Goal: Transaction & Acquisition: Purchase product/service

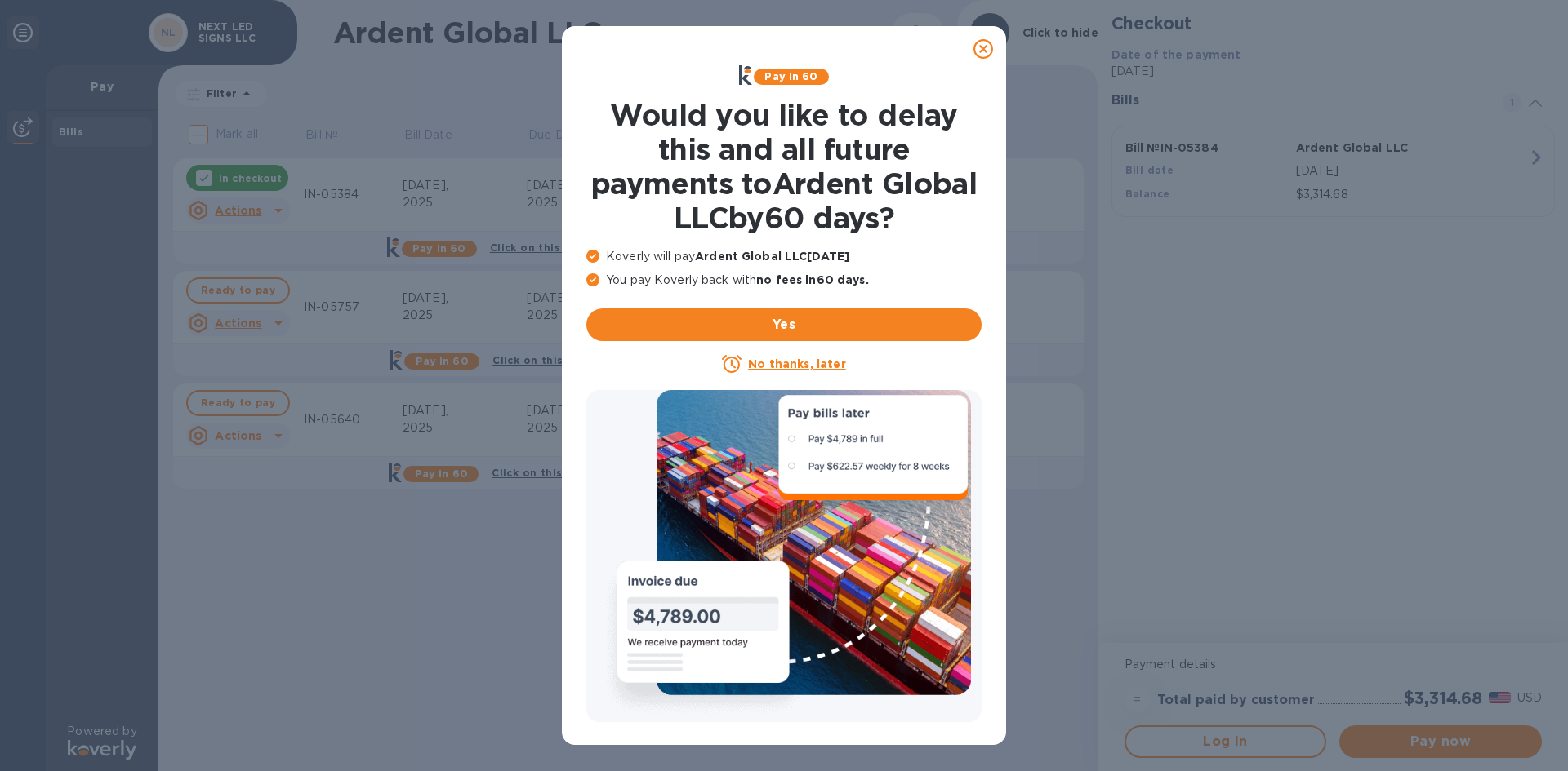
click at [984, 50] on icon at bounding box center [983, 49] width 19 height 19
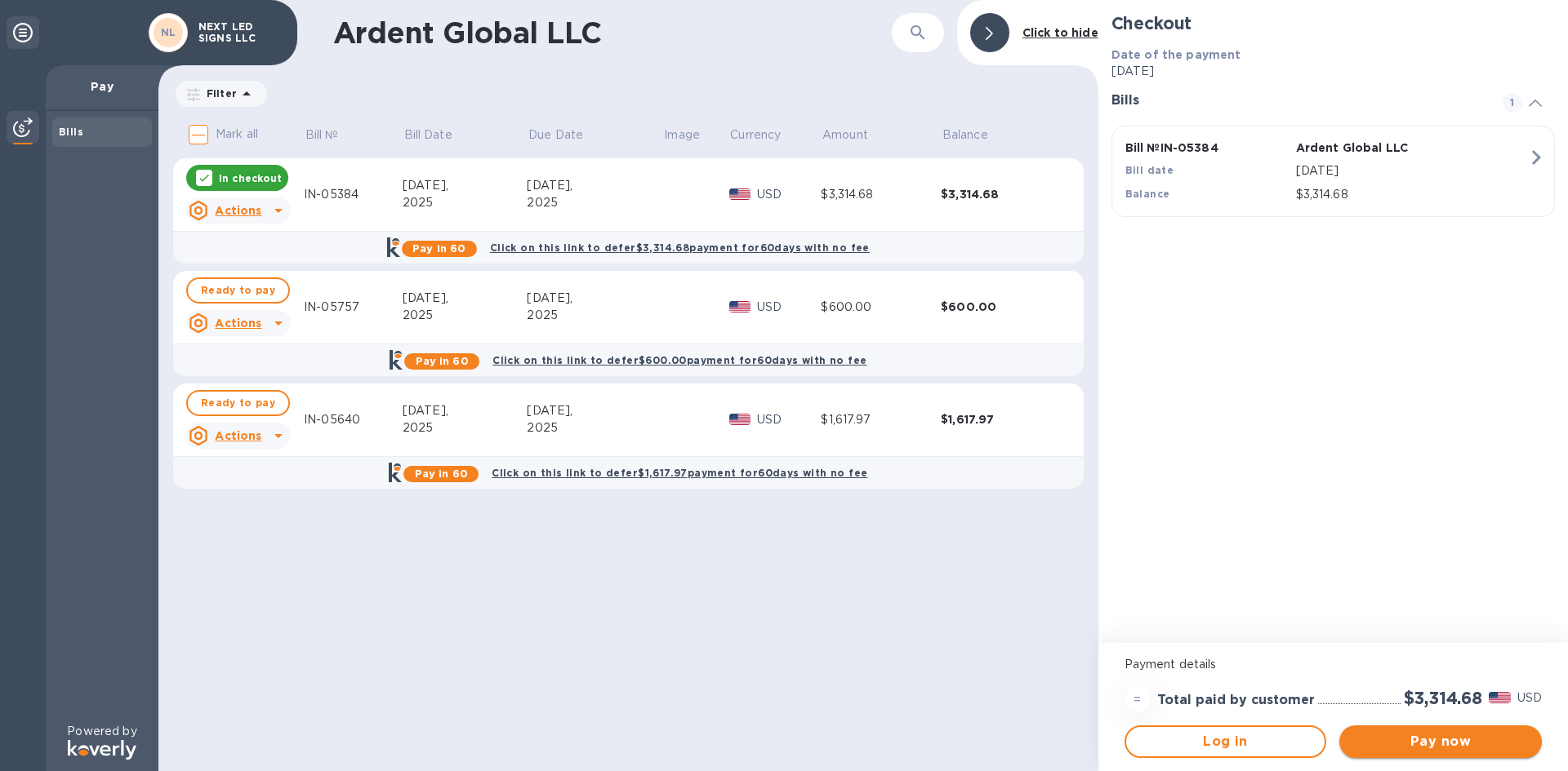
click at [1410, 742] on span "Pay now" at bounding box center [1441, 742] width 176 height 19
click at [1218, 740] on span "Log in" at bounding box center [1226, 742] width 173 height 19
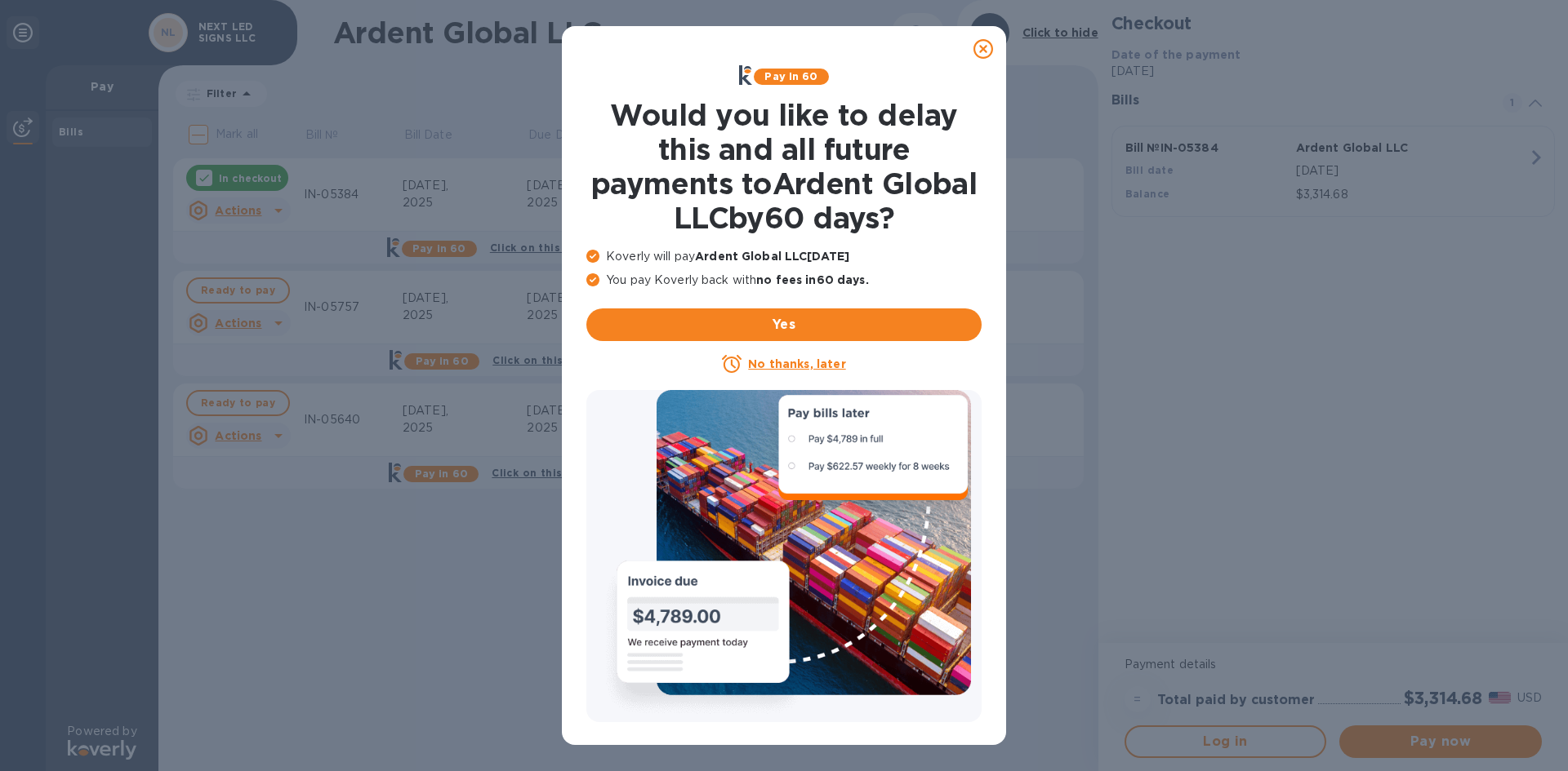
click at [987, 47] on icon at bounding box center [983, 49] width 19 height 19
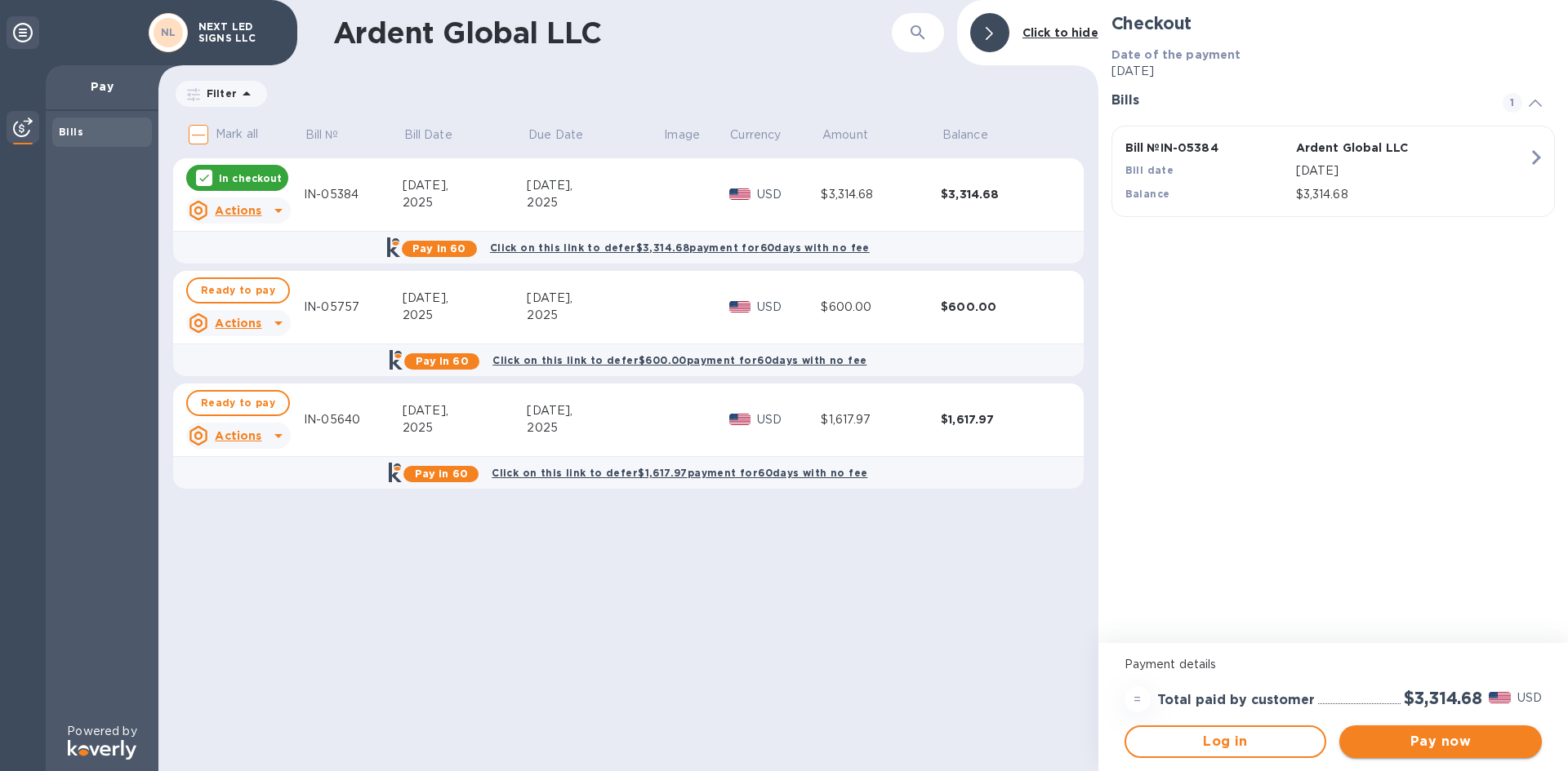
click at [1429, 742] on span "Pay now" at bounding box center [1441, 742] width 176 height 19
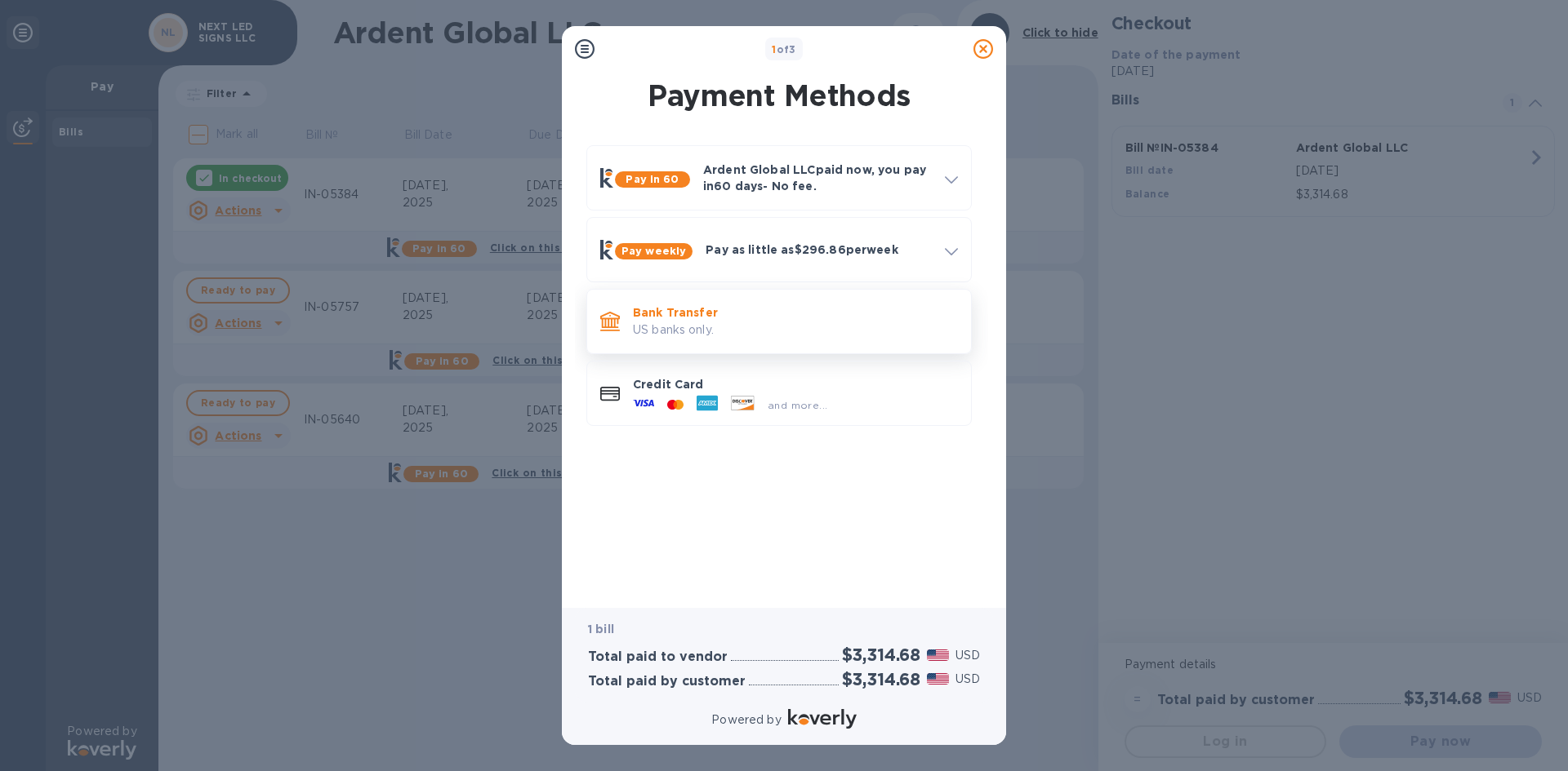
click at [689, 333] on p "US banks only." at bounding box center [795, 330] width 325 height 17
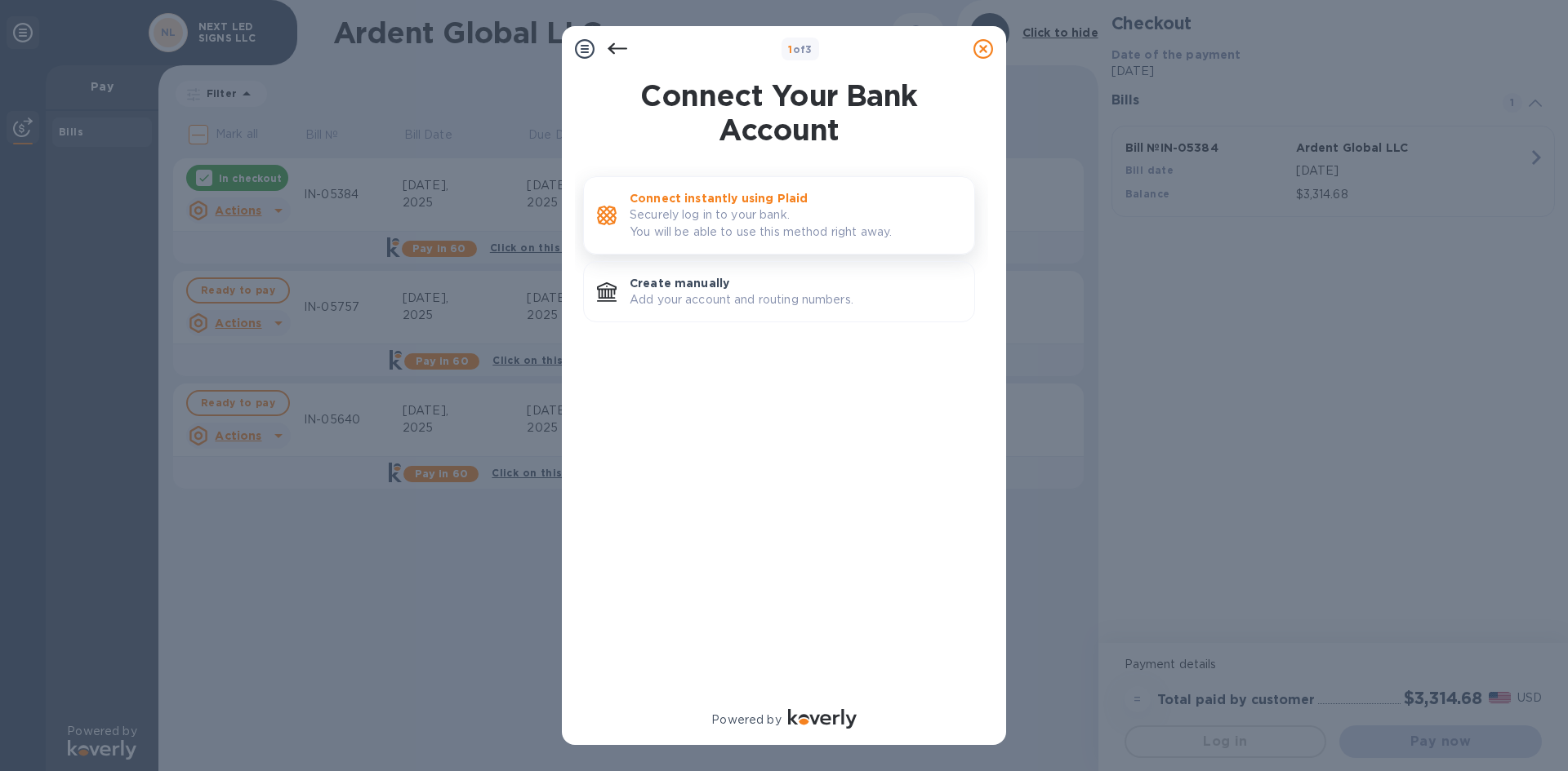
click at [759, 236] on p "Securely log in to your bank. You will be able to use this method right away." at bounding box center [795, 223] width 332 height 34
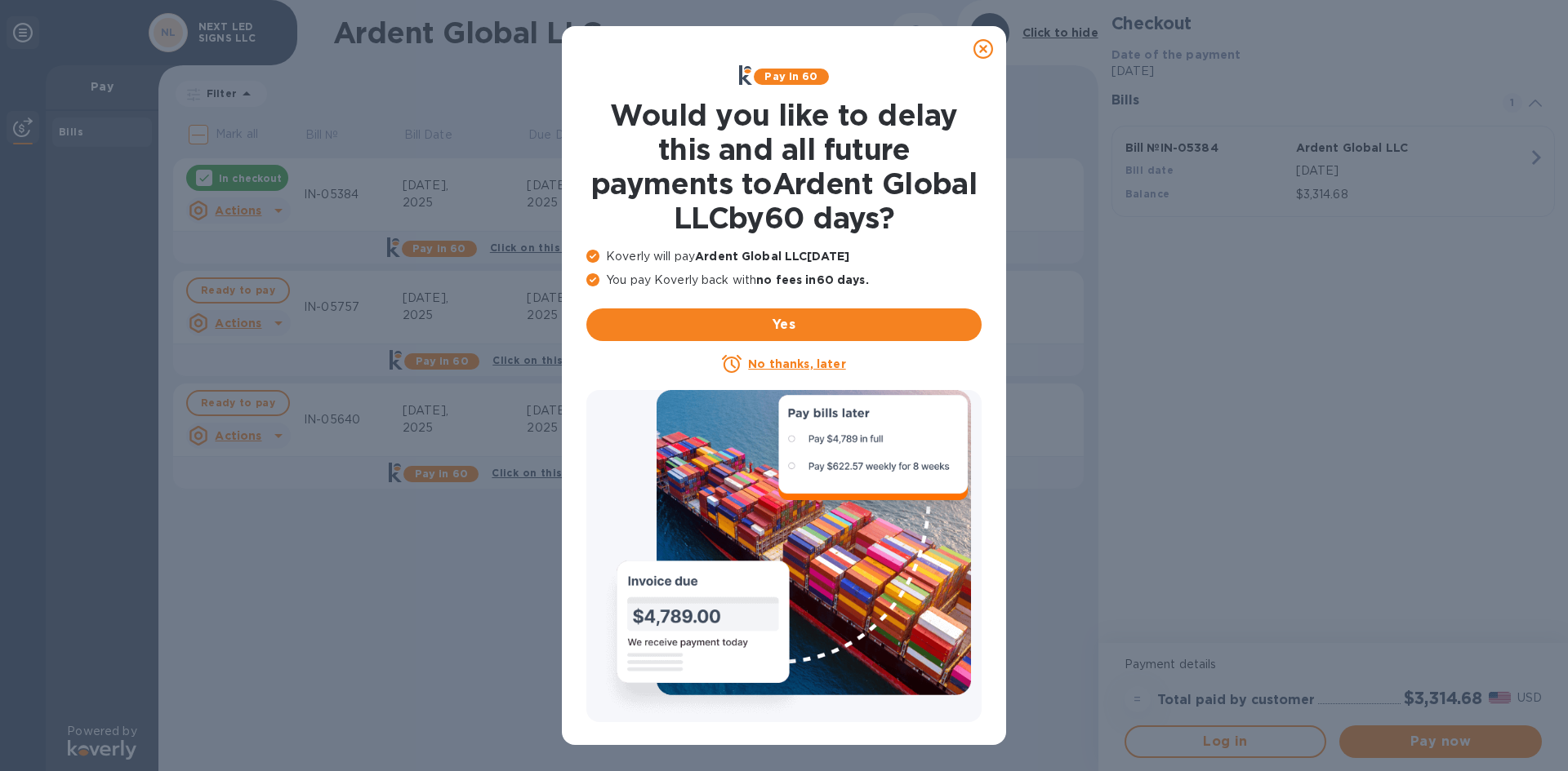
click at [986, 53] on icon at bounding box center [983, 49] width 19 height 19
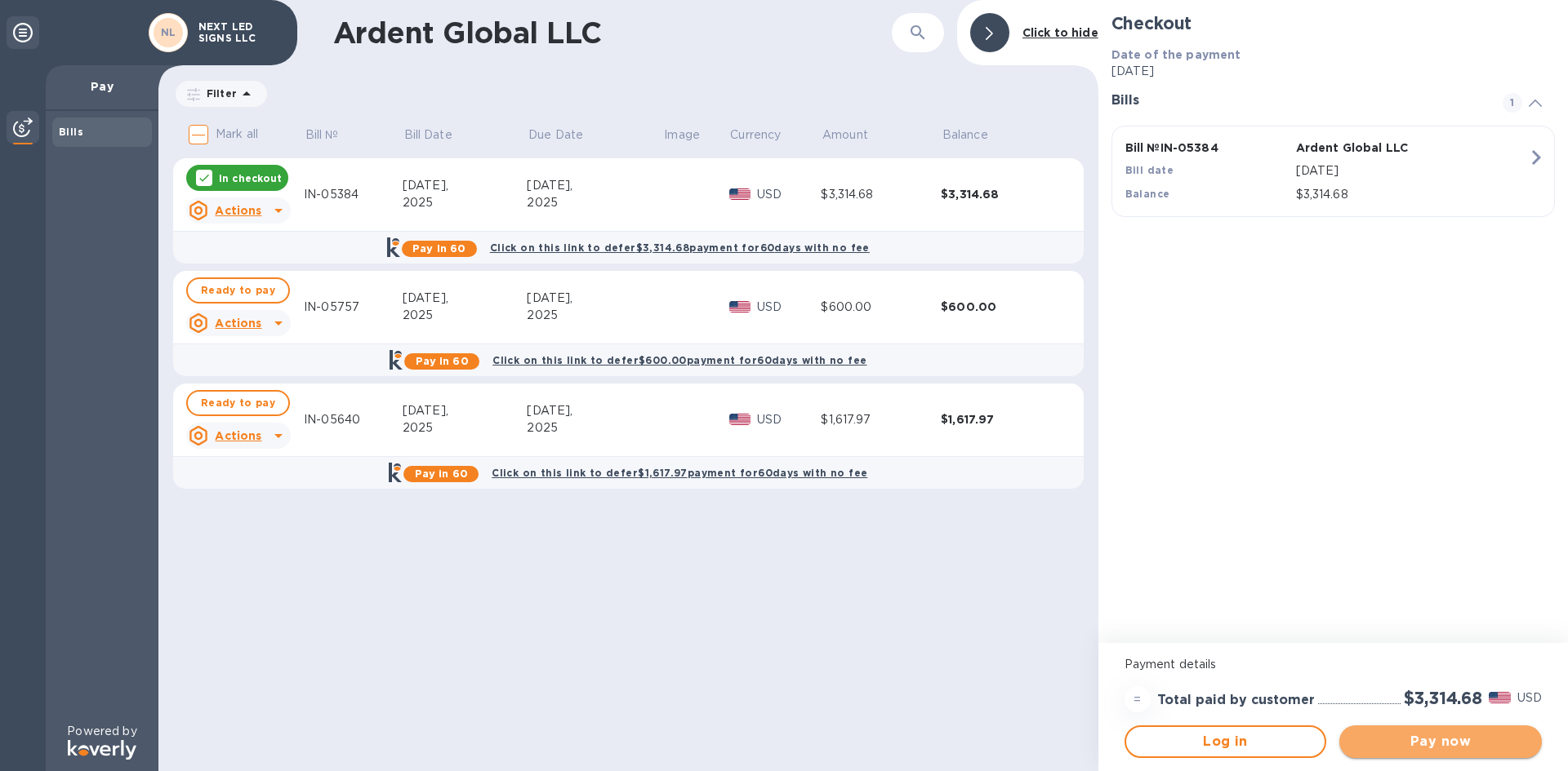
click at [1475, 732] on button "Pay now" at bounding box center [1440, 742] width 203 height 33
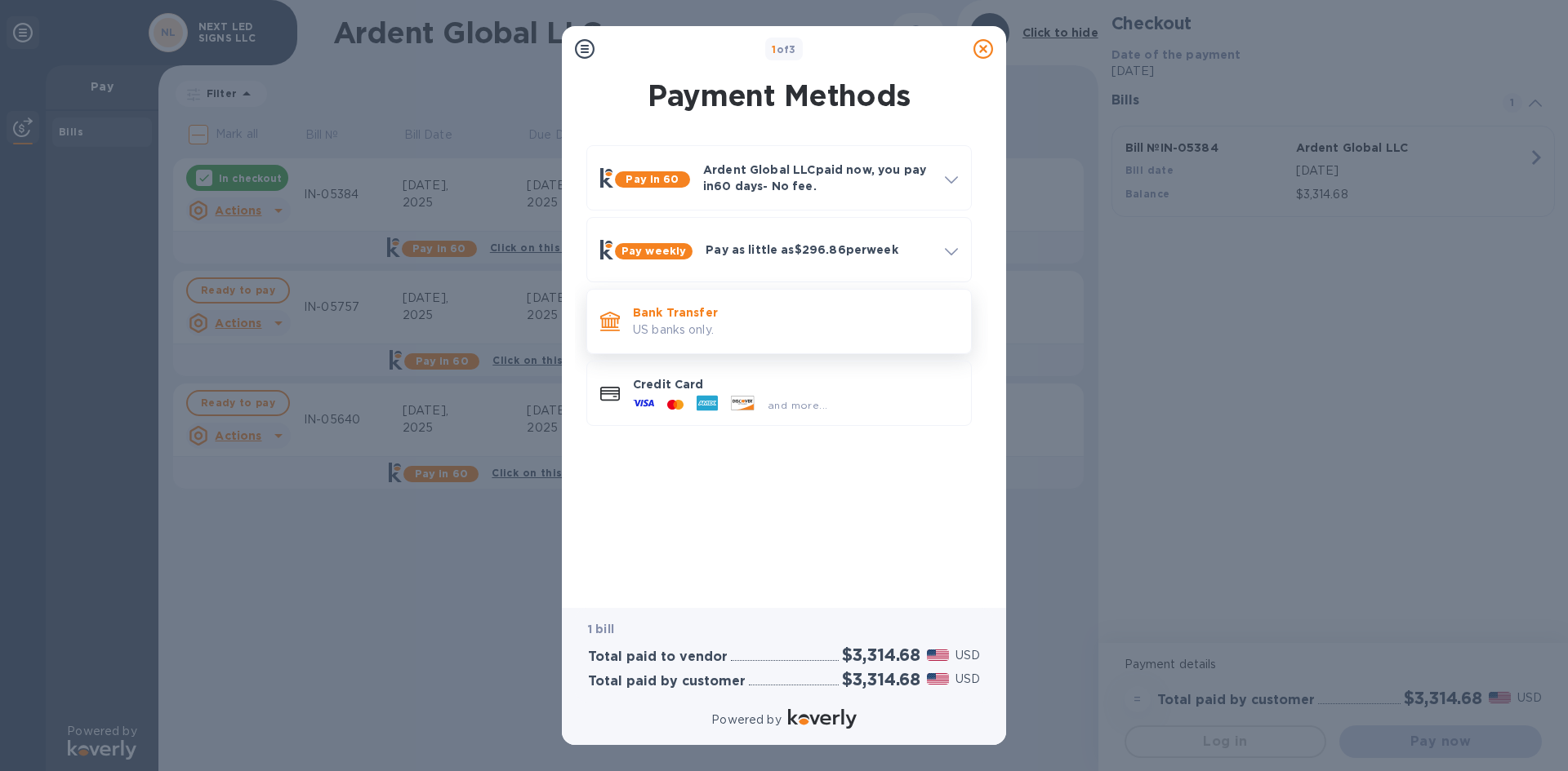
click at [723, 334] on p "US banks only." at bounding box center [795, 330] width 325 height 17
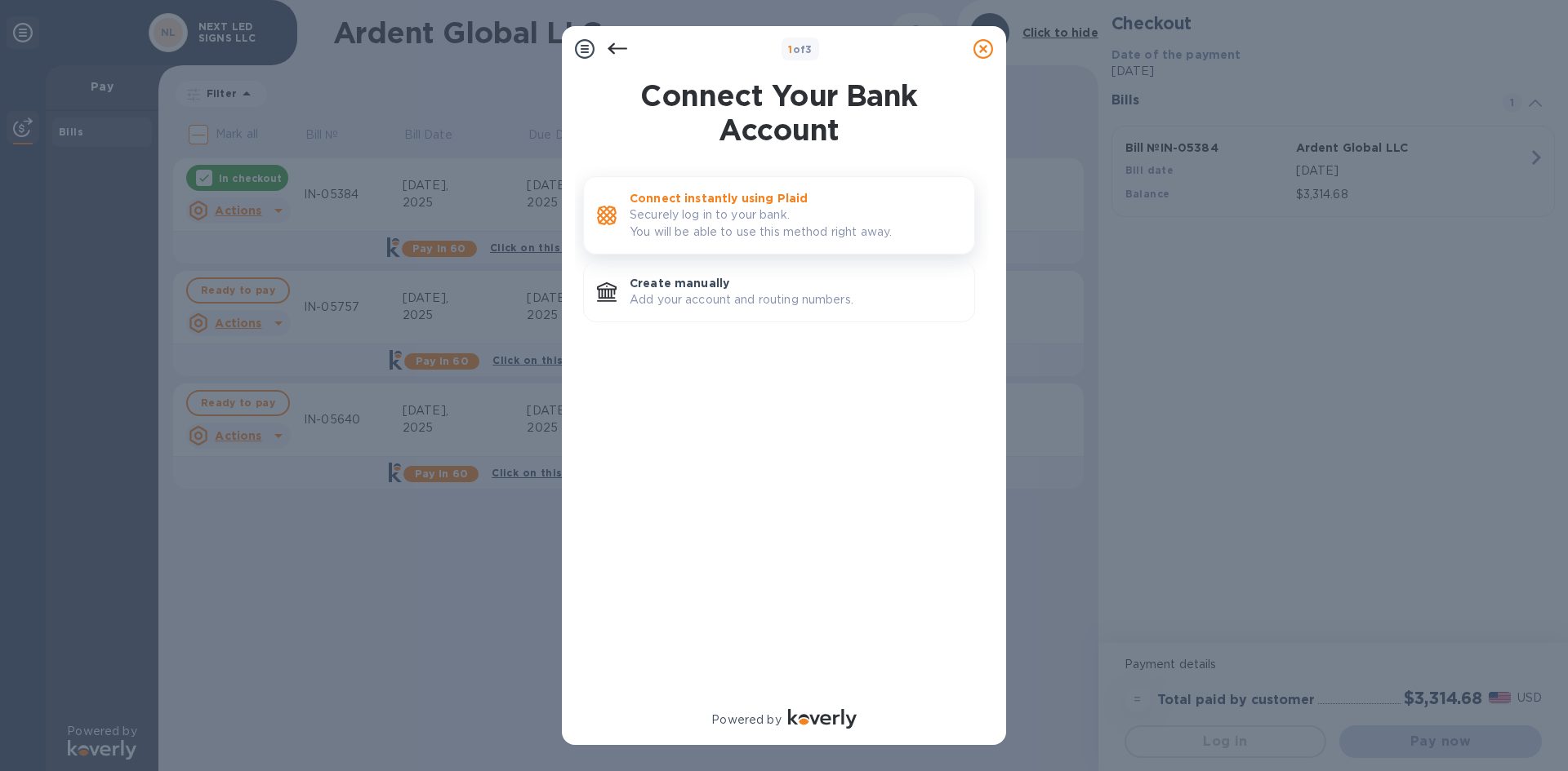
click at [764, 221] on p "Securely log in to your bank. You will be able to use this method right away." at bounding box center [795, 223] width 332 height 34
click at [730, 311] on div "Create manually Add your account and routing numbers." at bounding box center [796, 291] width 345 height 46
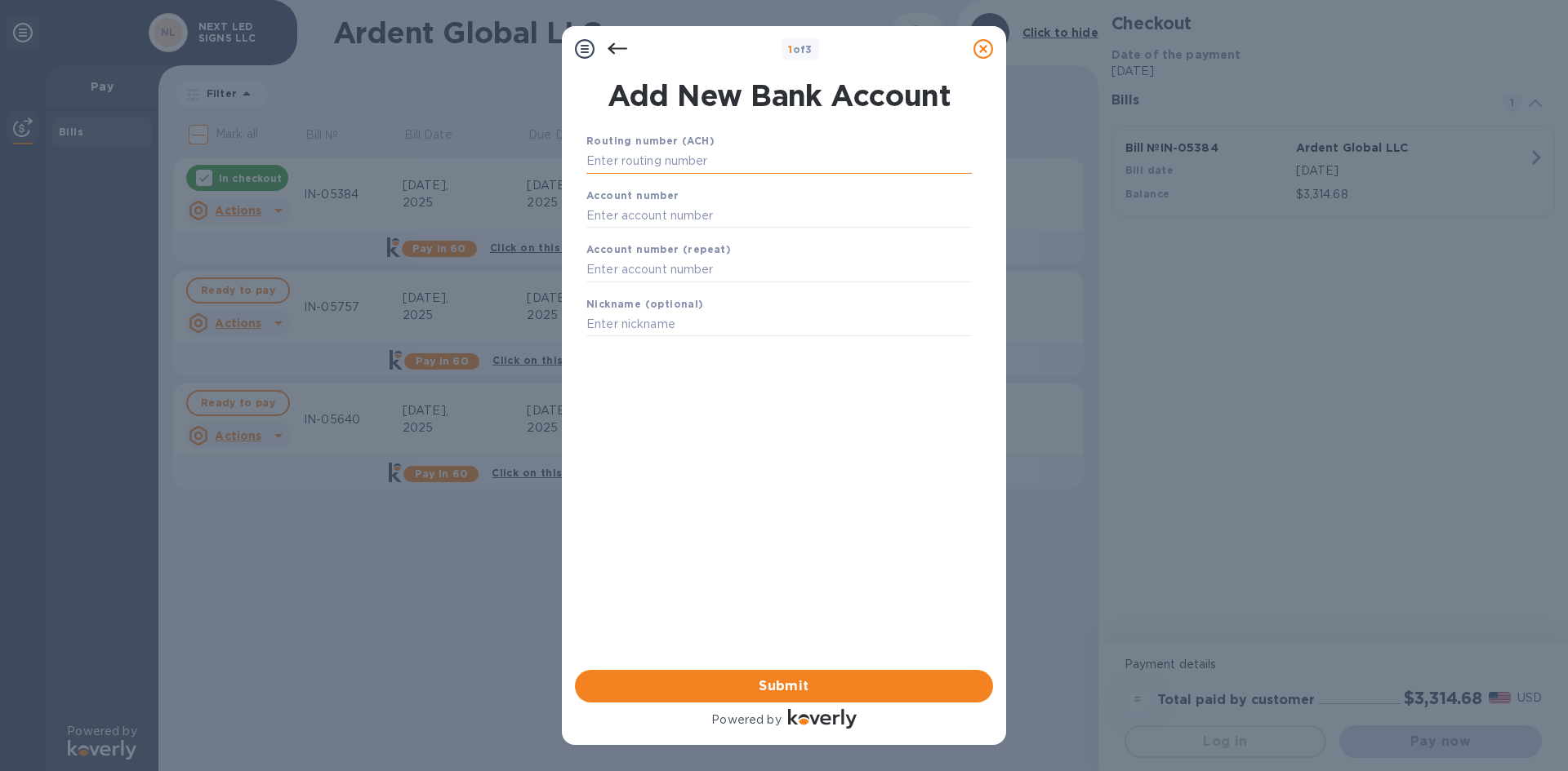
click at [666, 162] on input "text" at bounding box center [779, 161] width 386 height 24
type input "071102568"
click at [652, 227] on input "text" at bounding box center [779, 235] width 386 height 24
type input "201217713"
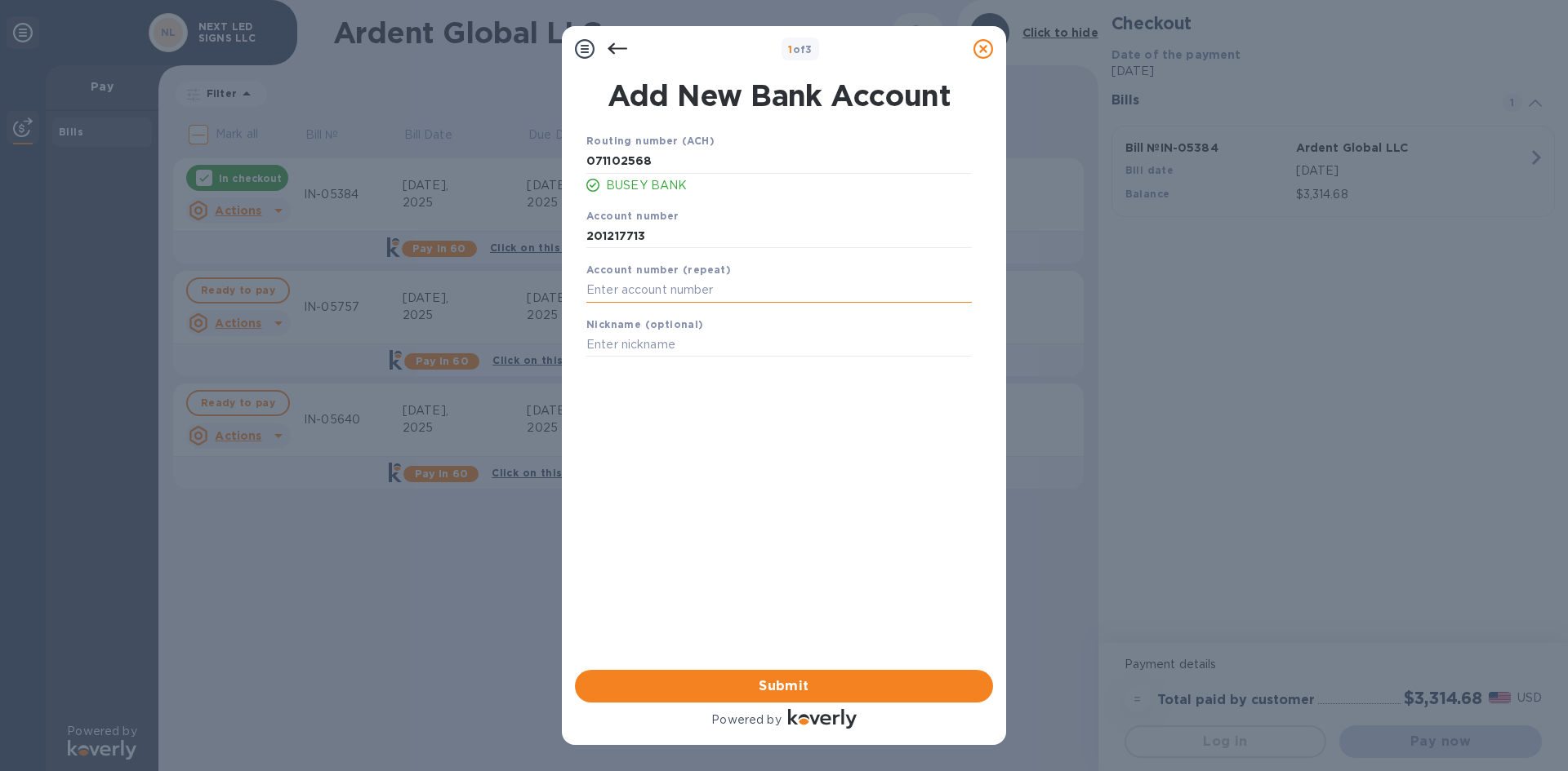
click at [708, 292] on input "text" at bounding box center [779, 290] width 386 height 24
type input "201217713"
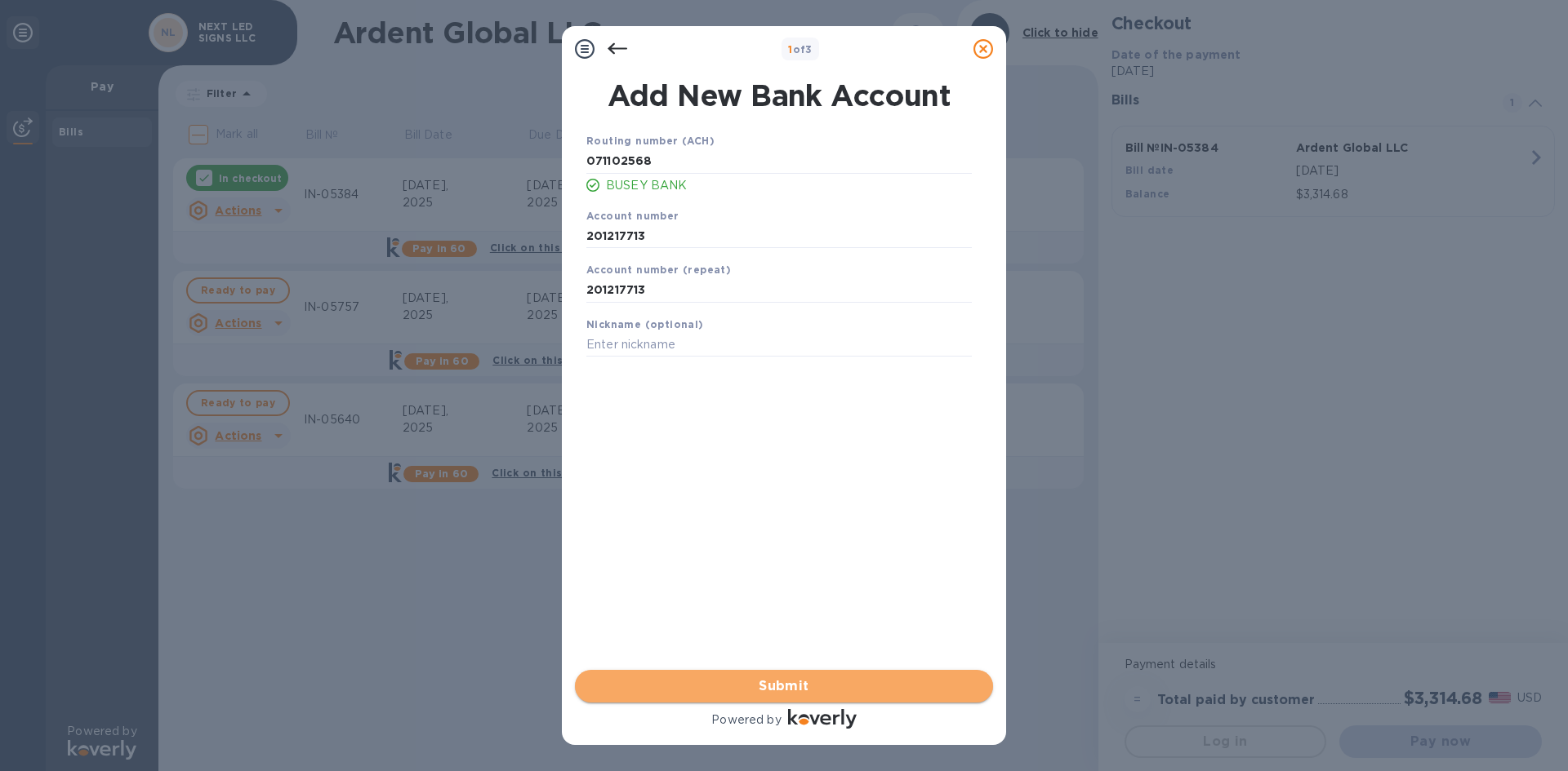
click at [825, 675] on button "Submit" at bounding box center [784, 686] width 418 height 33
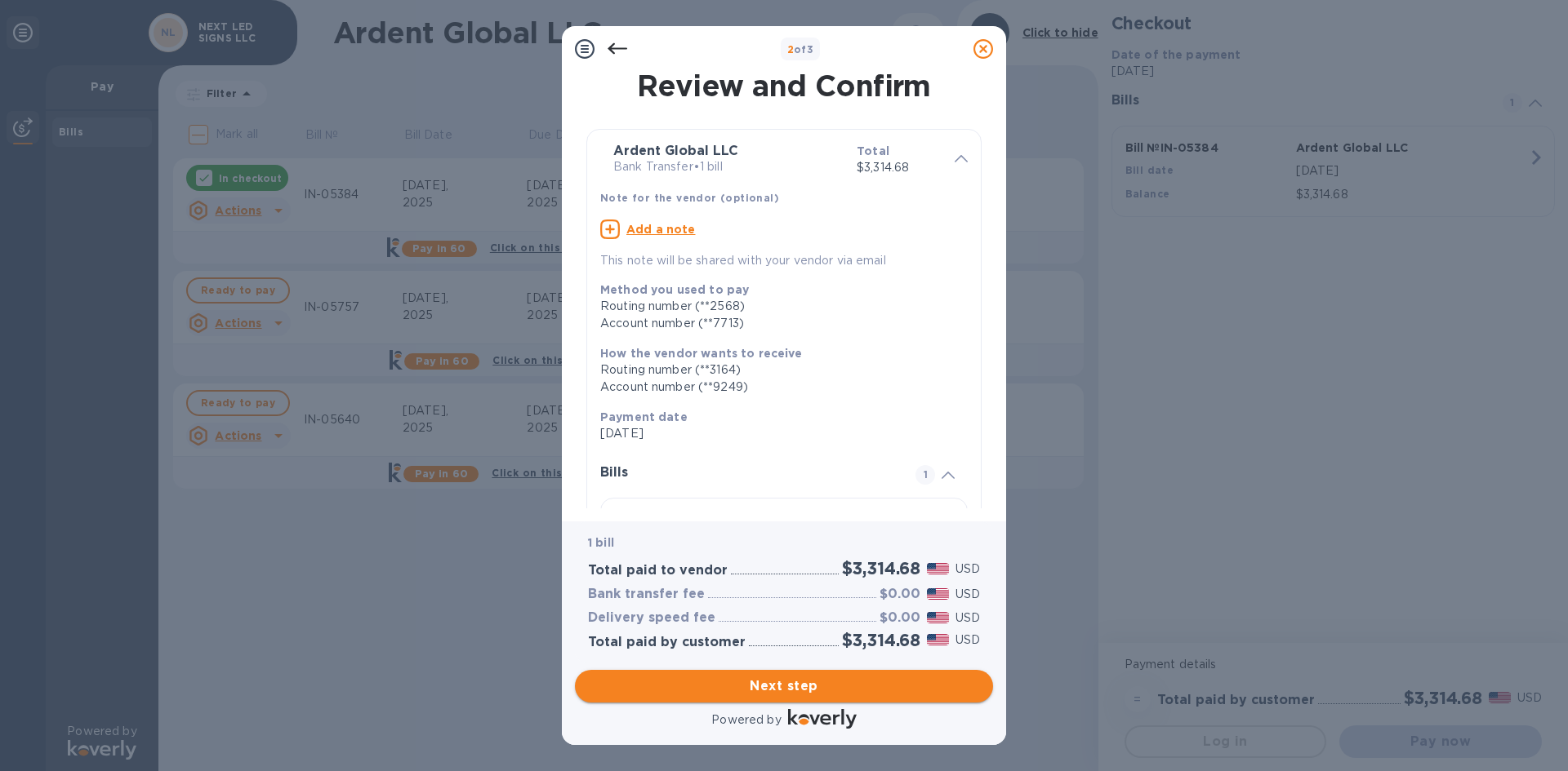
click at [797, 689] on span "Next step" at bounding box center [784, 686] width 392 height 19
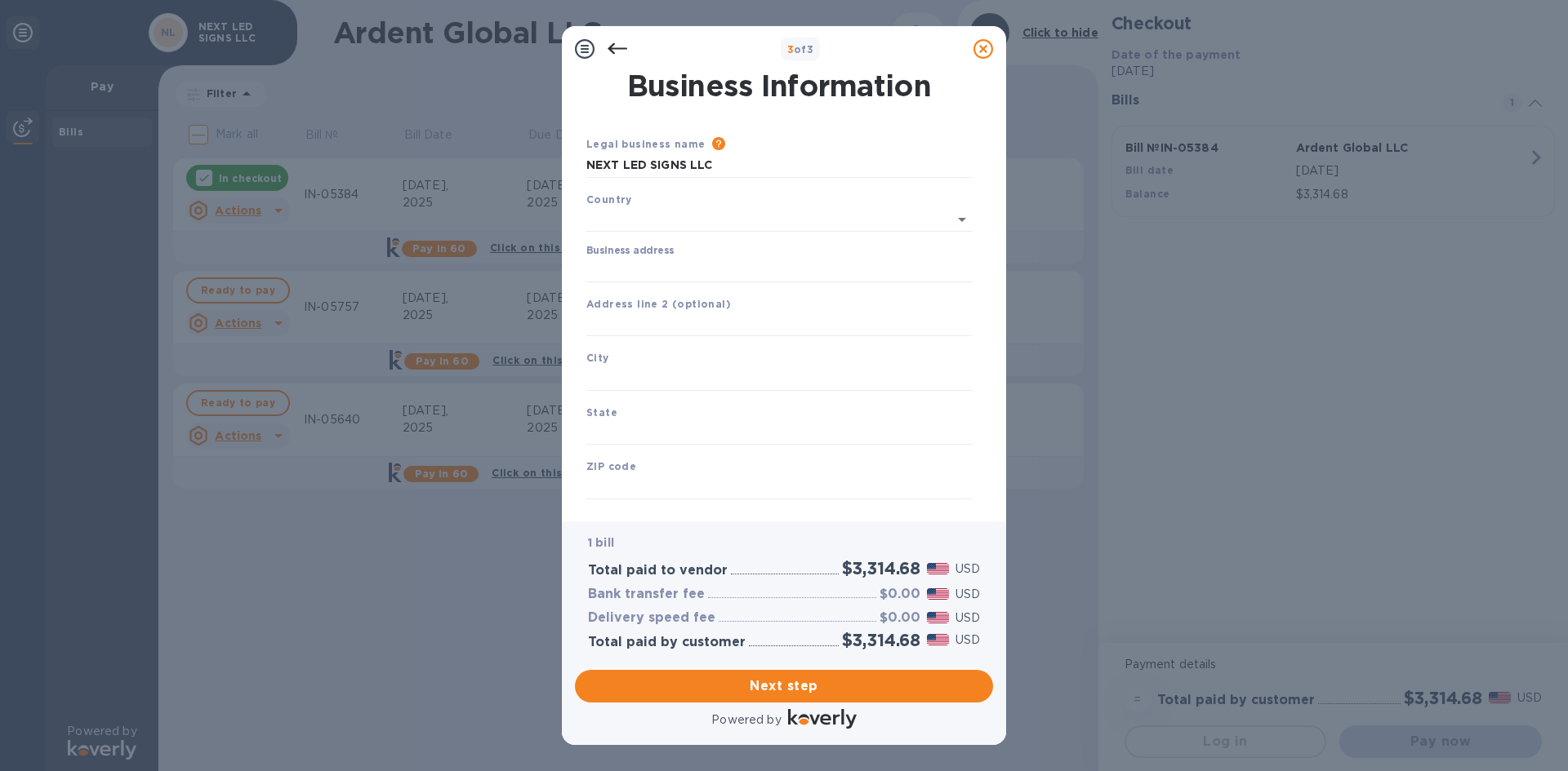
type input "United States"
click at [708, 266] on input "Business address" at bounding box center [779, 266] width 386 height 24
type input "8805 E 34th St N, Ste 105"
click at [758, 482] on input "text" at bounding box center [779, 484] width 386 height 24
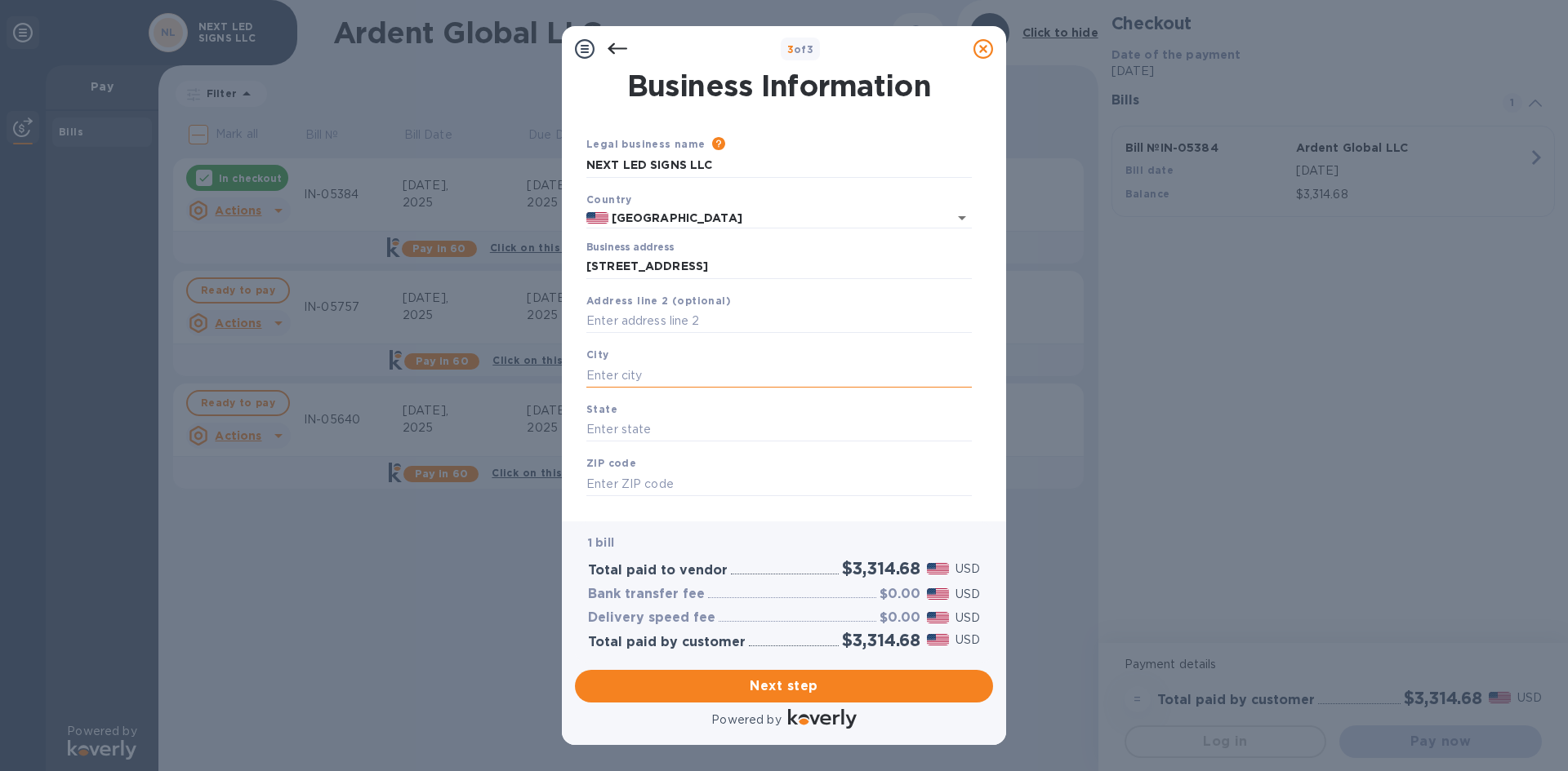
click at [645, 366] on input "text" at bounding box center [779, 375] width 386 height 24
type input "Wichita"
type input "KS"
click at [676, 486] on input "text" at bounding box center [779, 484] width 386 height 24
type input "67226"
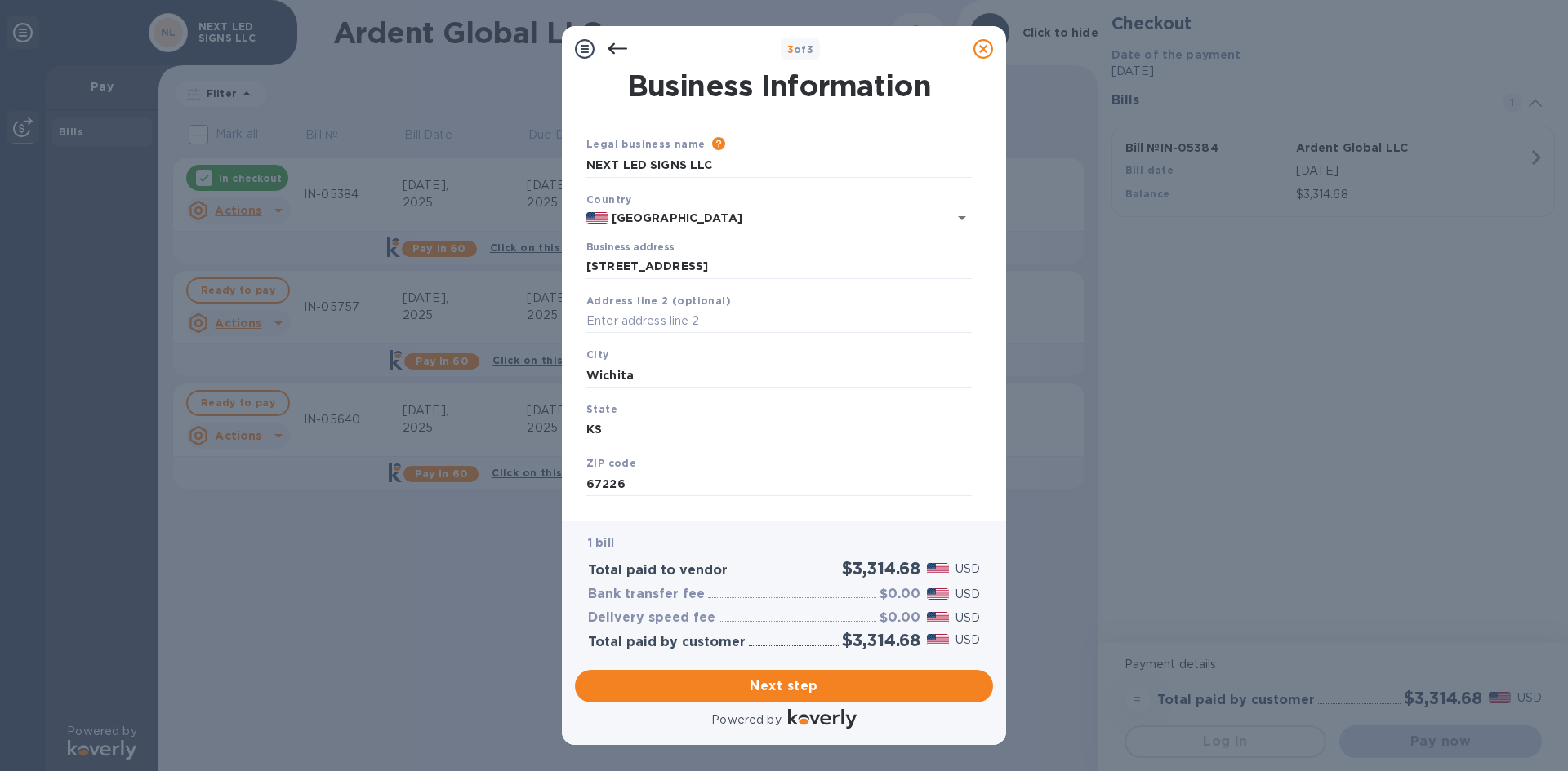
click at [705, 430] on input "KS" at bounding box center [779, 430] width 386 height 24
click at [858, 307] on div "Address line 2 (optional)" at bounding box center [779, 312] width 398 height 55
click at [741, 691] on span "Next step" at bounding box center [784, 686] width 392 height 19
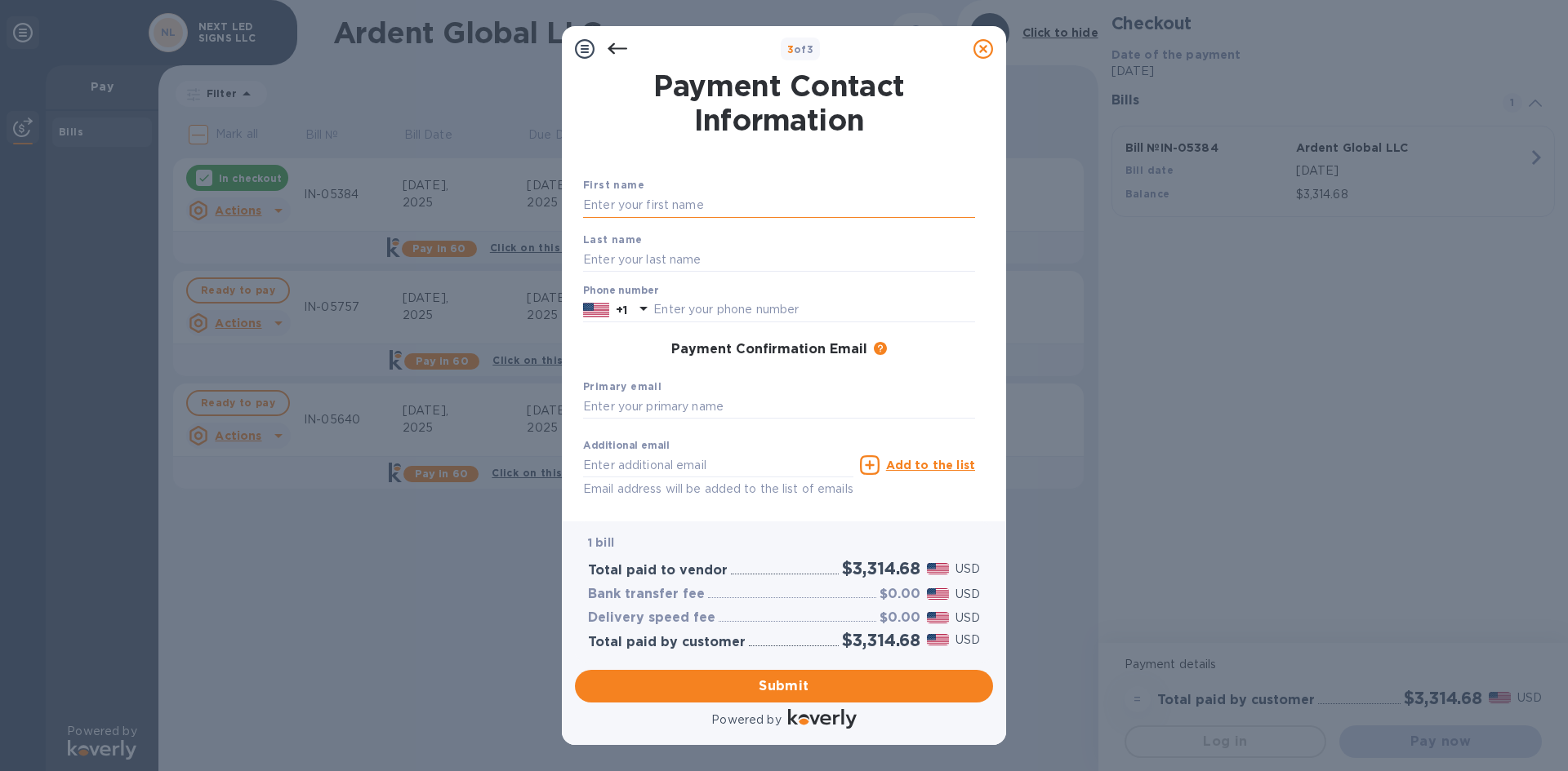
click at [641, 202] on input "text" at bounding box center [779, 205] width 392 height 24
type input "Erin"
type input "Cyphers"
click at [630, 338] on div "Payment Confirmation Email The added email addresses will be used to send the p…" at bounding box center [779, 349] width 405 height 29
click at [668, 315] on input "text" at bounding box center [814, 310] width 322 height 24
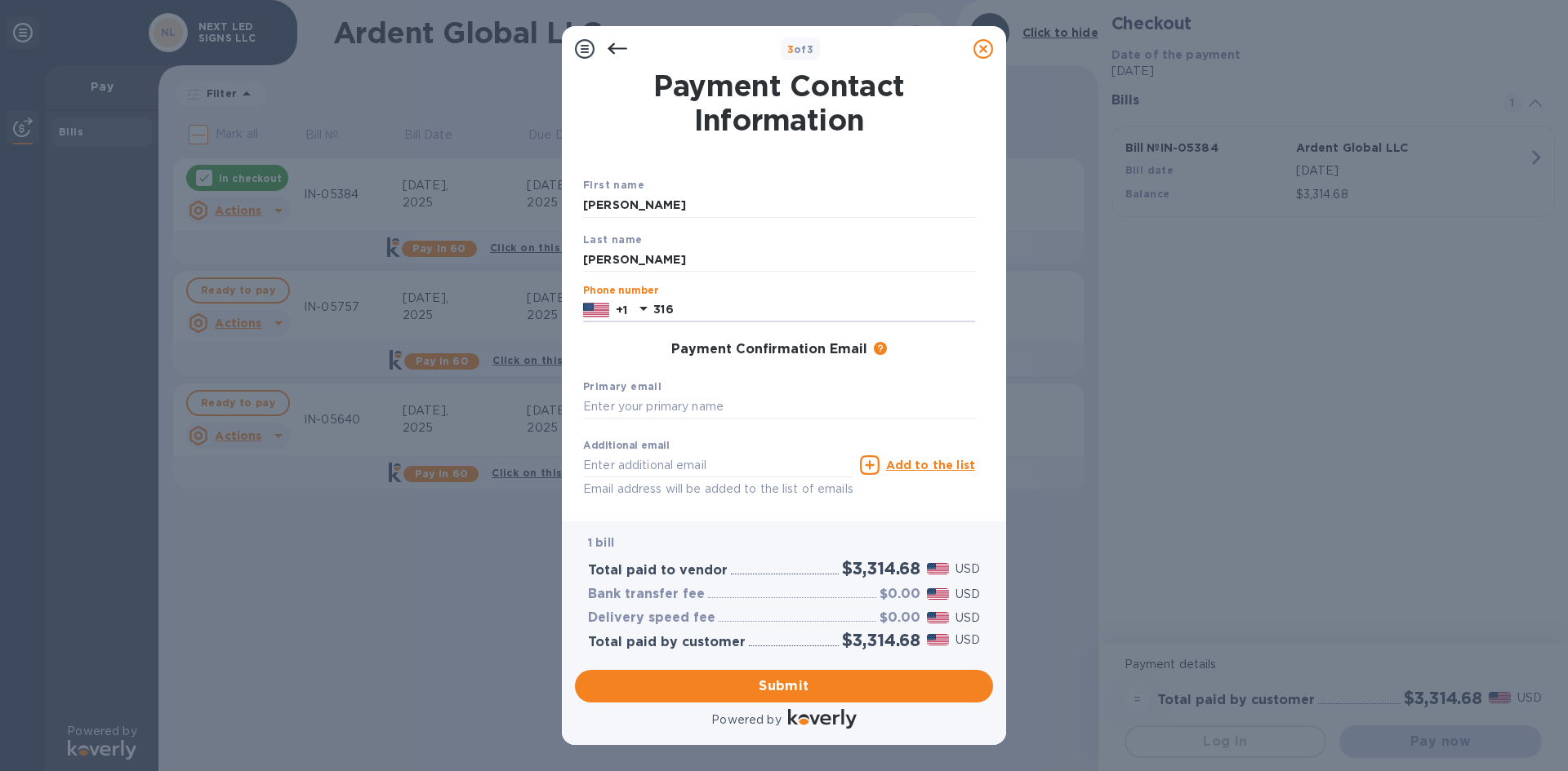
type input "3166517772"
type input "ecyphers@cloveig.com"
click at [708, 402] on input "text" at bounding box center [779, 406] width 392 height 24
type input "e"
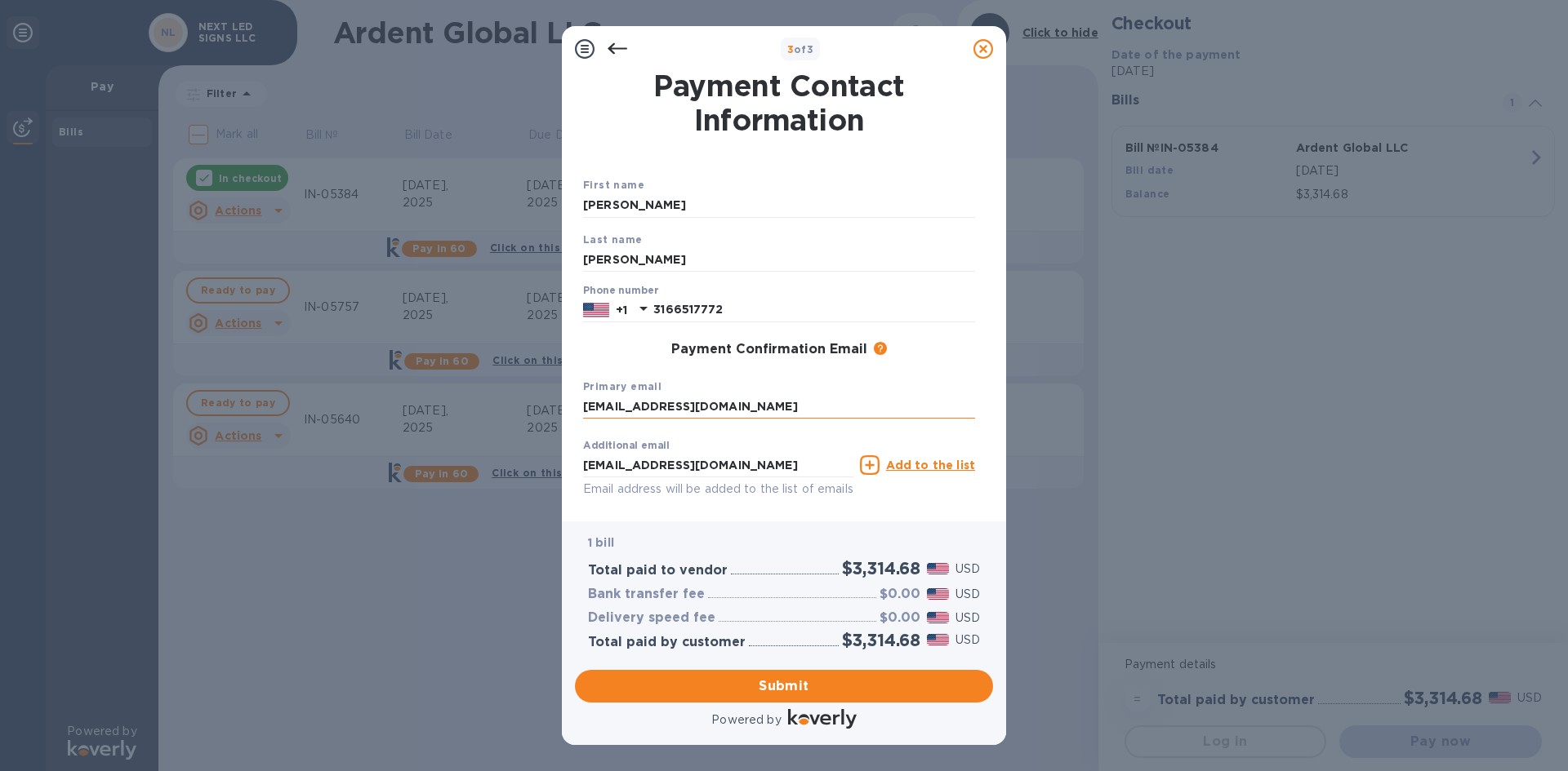
type input "accounting@nextledsigns.com"
click at [923, 514] on div "Payment Contact Information First name Erin Last name Cyphers Phone number +1 3…" at bounding box center [784, 297] width 445 height 450
click at [786, 677] on span "Submit" at bounding box center [784, 686] width 392 height 19
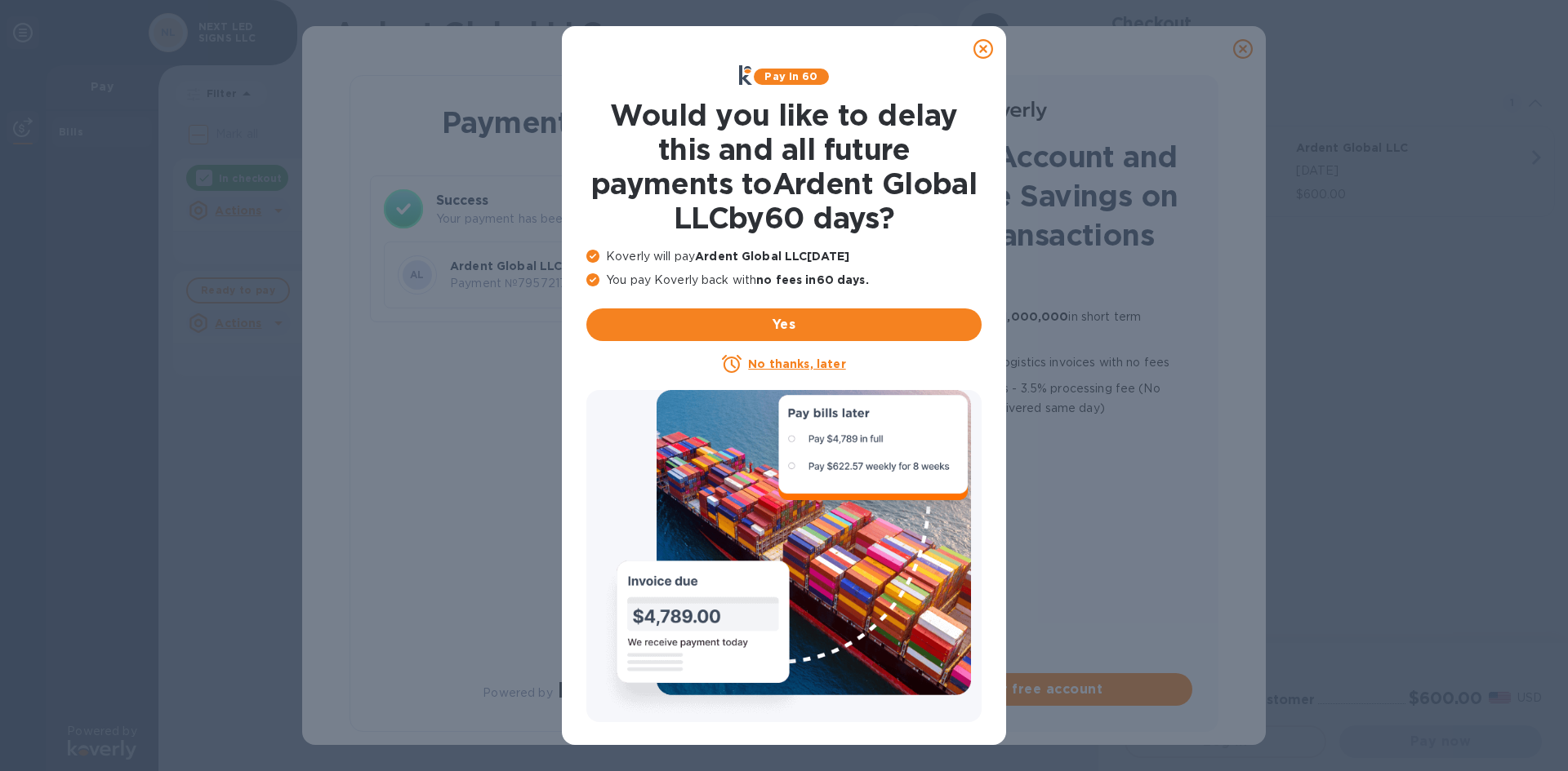
click at [989, 49] on icon at bounding box center [983, 49] width 19 height 19
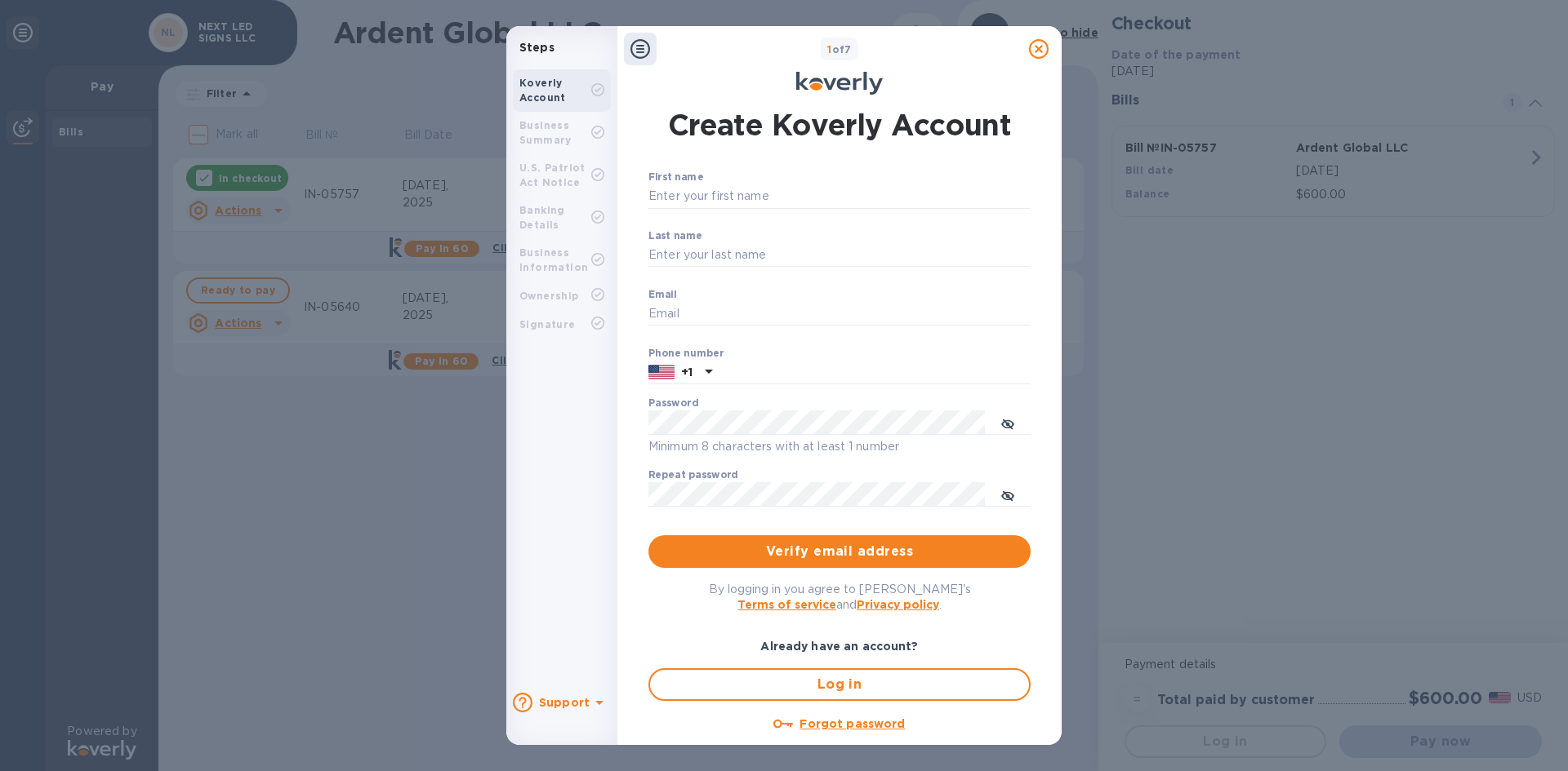
type input "accounting@nextledsigns.com"
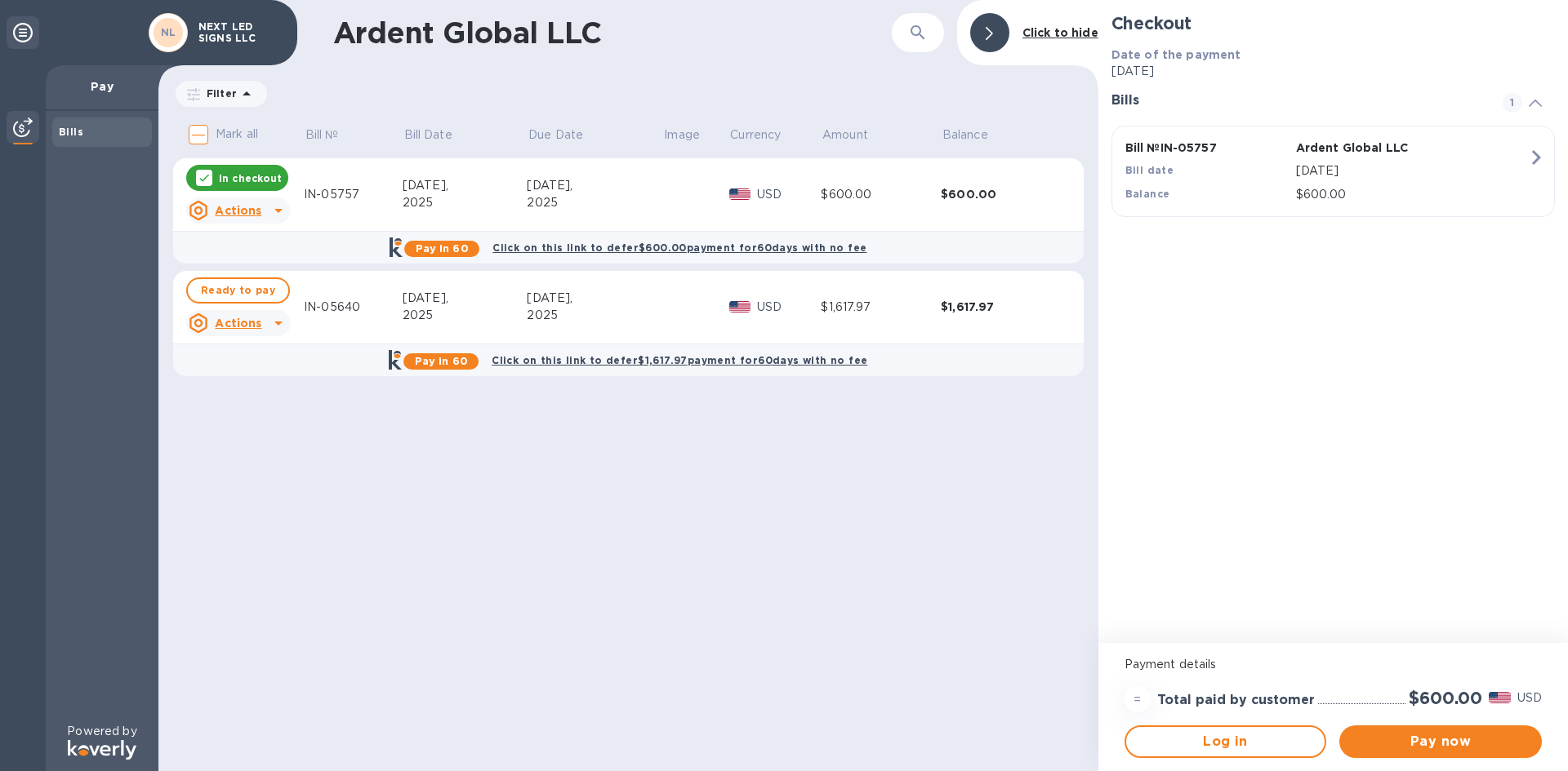
click at [241, 26] on p "NEXT LED SIGNS LLC" at bounding box center [239, 32] width 82 height 23
click at [225, 40] on p "NEXT LED SIGNS LLC" at bounding box center [239, 32] width 82 height 23
